Goal: Find specific page/section: Find specific page/section

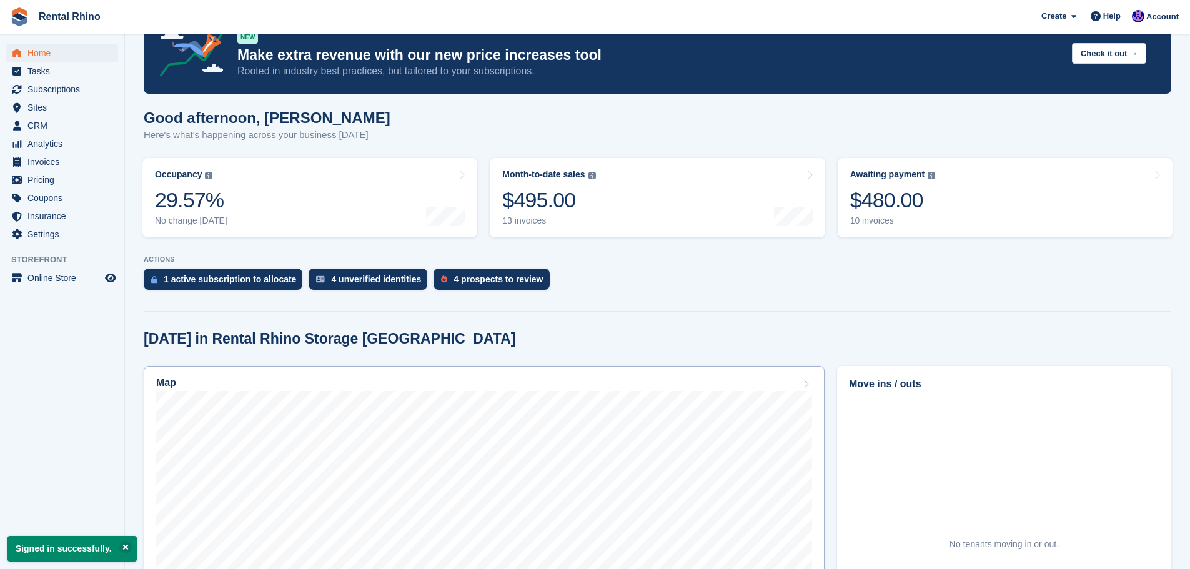
scroll to position [125, 0]
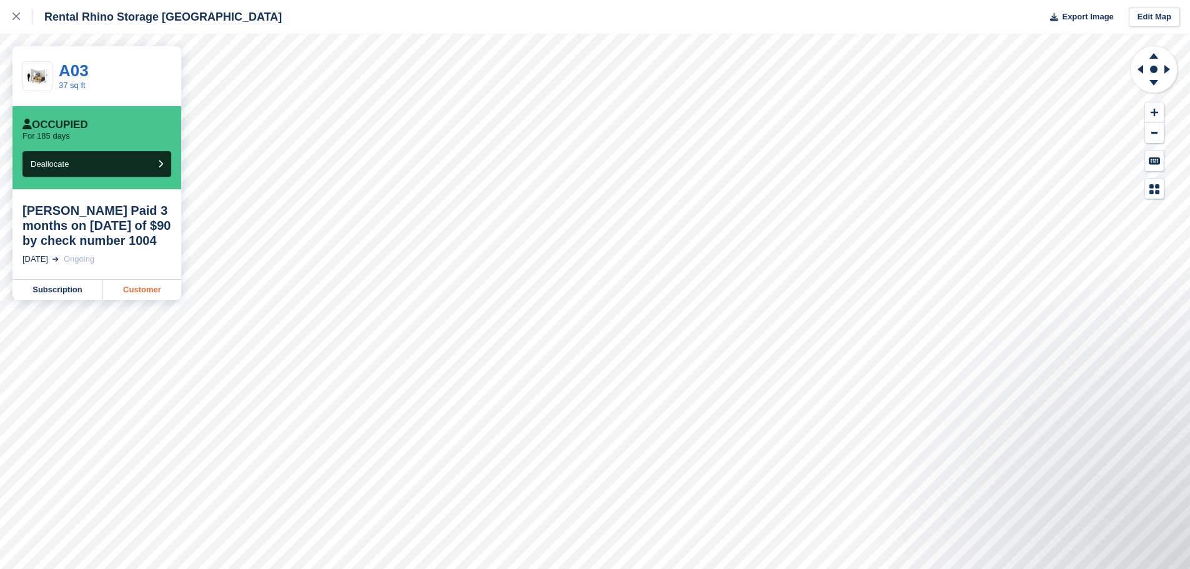
click at [112, 290] on link "Customer" at bounding box center [142, 290] width 78 height 20
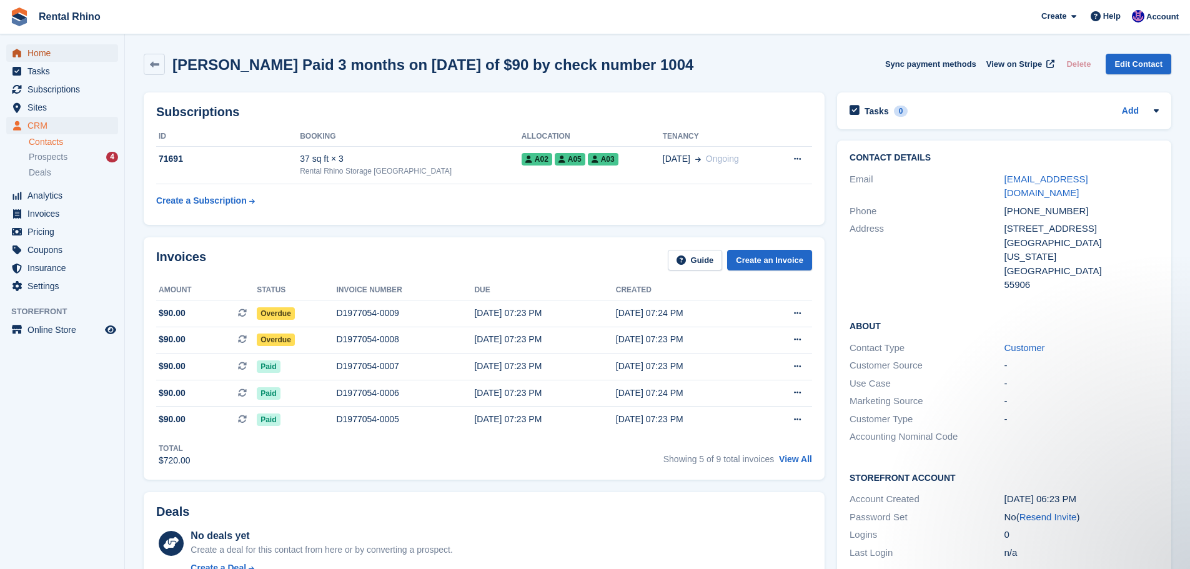
click at [61, 53] on span "Home" at bounding box center [64, 52] width 75 height 17
